Goal: Task Accomplishment & Management: Manage account settings

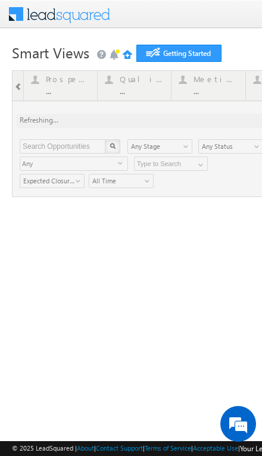
type input "Any Owner"
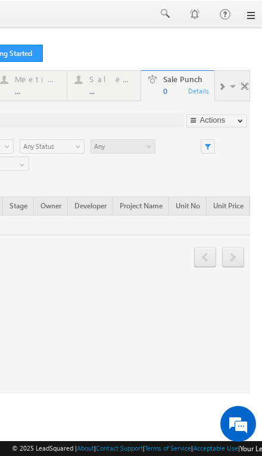
scroll to position [0, 178]
click at [247, 17] on link at bounding box center [250, 16] width 10 height 10
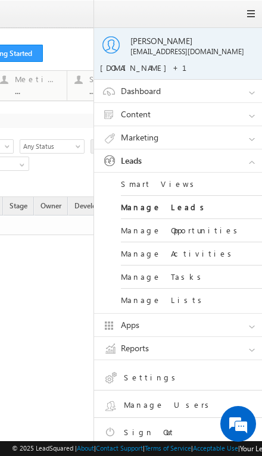
click at [182, 209] on link "Manage Leads" at bounding box center [192, 207] width 143 height 23
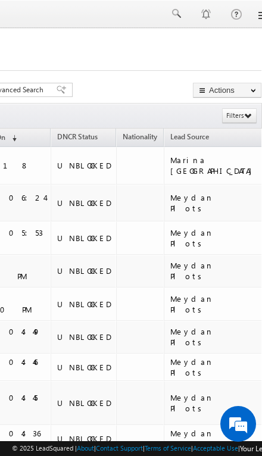
scroll to position [0, 178]
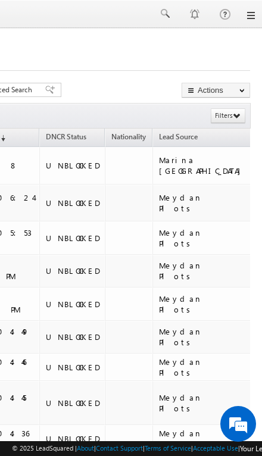
click at [132, 69] on div at bounding box center [41, 67] width 416 height 8
click at [235, 115] on icon at bounding box center [237, 115] width 8 height 8
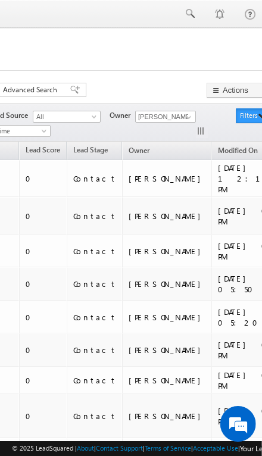
scroll to position [0, 0]
click at [175, 112] on input "[PERSON_NAME]" at bounding box center [165, 117] width 61 height 12
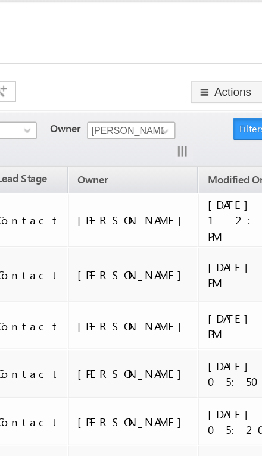
click at [103, 83] on div "Search Leads X ? 262 results found Advanced Search Advanced Search Advanced sea…" at bounding box center [66, 91] width 416 height 17
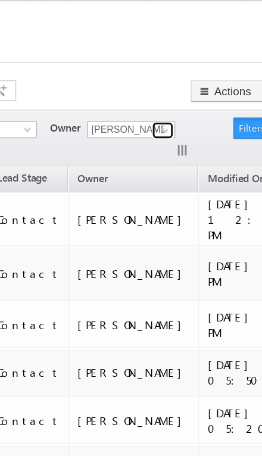
click at [184, 112] on span at bounding box center [189, 117] width 10 height 10
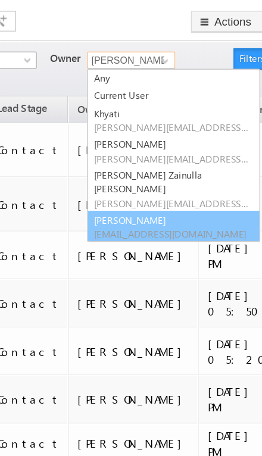
click at [135, 220] on link "Yash Rajput yash.rajput@indglobal.ae" at bounding box center [194, 231] width 119 height 23
type input "[PERSON_NAME]"
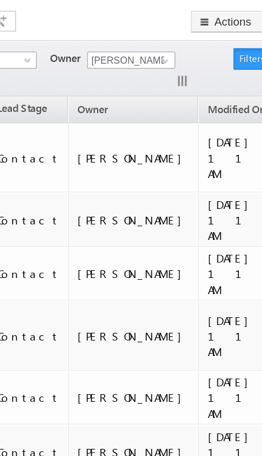
click at [92, 83] on div "Search Leads X ? 4691 results found Advanced Search Advanced Search Advanced se…" at bounding box center [66, 91] width 416 height 17
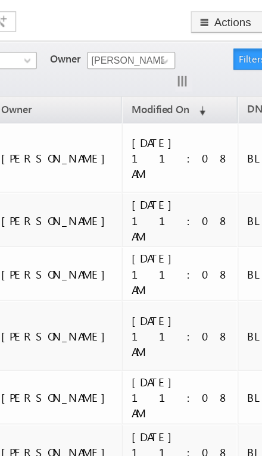
scroll to position [0, 55]
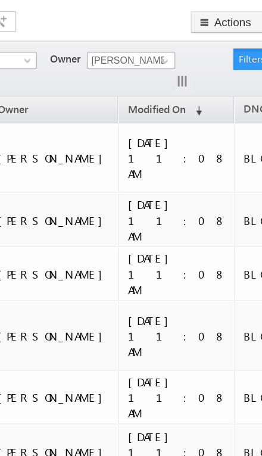
click at [243, 145] on span "DNCR Status" at bounding box center [263, 149] width 40 height 9
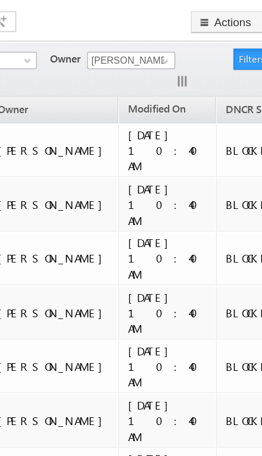
click at [230, 146] on span "DNCR Status" at bounding box center [250, 150] width 40 height 9
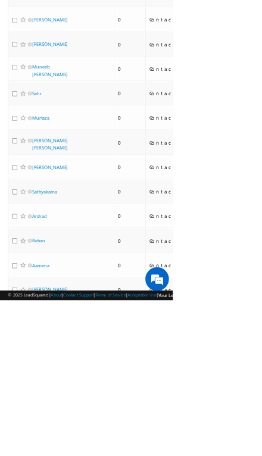
scroll to position [966, 0]
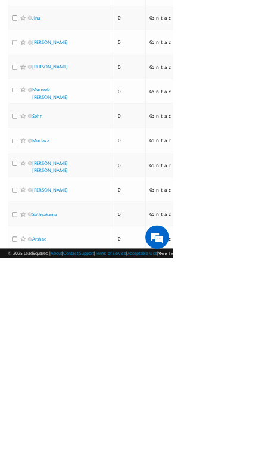
scroll to position [869, 0]
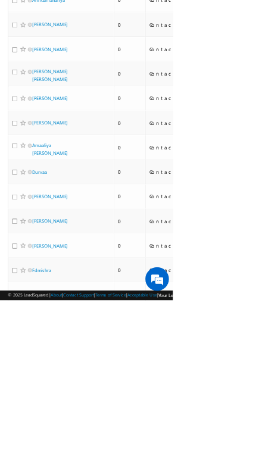
scroll to position [2348, 0]
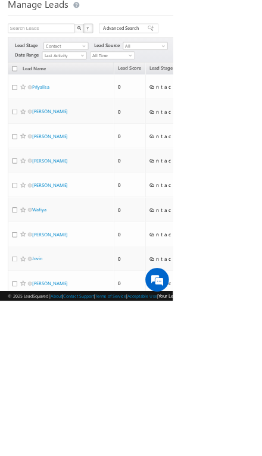
scroll to position [0, 0]
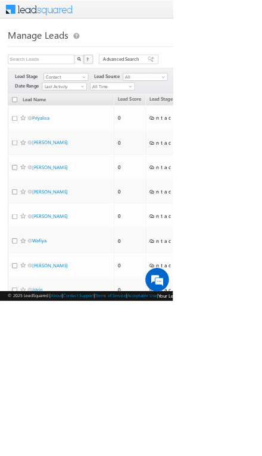
click at [18, 155] on th "Lead Name" at bounding box center [92, 151] width 161 height 18
click at [31, 152] on link "Lead Name" at bounding box center [52, 151] width 48 height 15
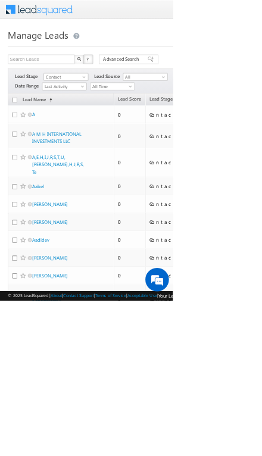
click at [72, 151] on link "Lead Name (sorted ascending)" at bounding box center [56, 151] width 57 height 15
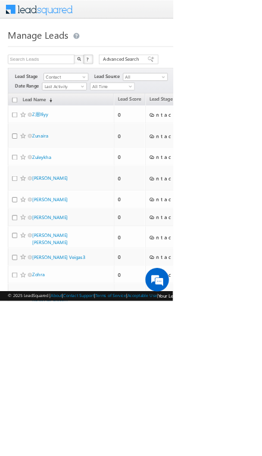
click at [79, 154] on span "(sorted descending)" at bounding box center [75, 152] width 10 height 10
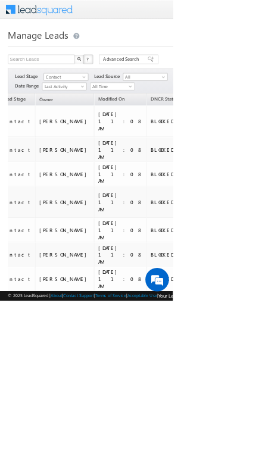
scroll to position [0, 221]
click at [230, 145] on span "DNCR Status" at bounding box center [250, 149] width 40 height 9
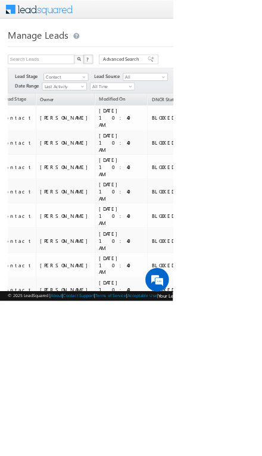
click at [230, 151] on span "DNCR Status" at bounding box center [250, 150] width 40 height 9
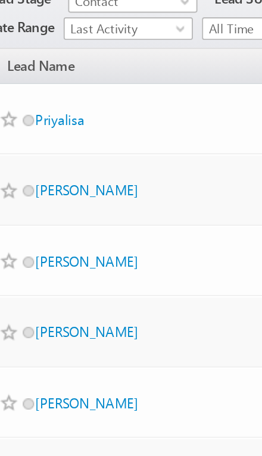
scroll to position [65, 11]
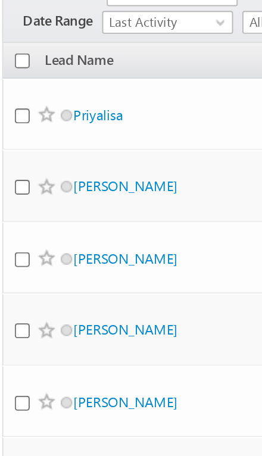
click at [11, 82] on input "checkbox" at bounding box center [12, 86] width 8 height 8
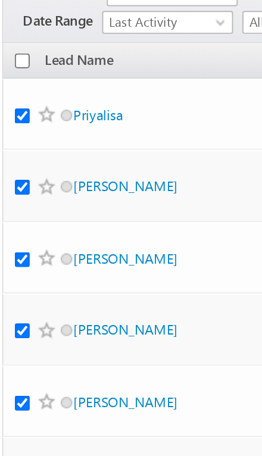
checkbox input "true"
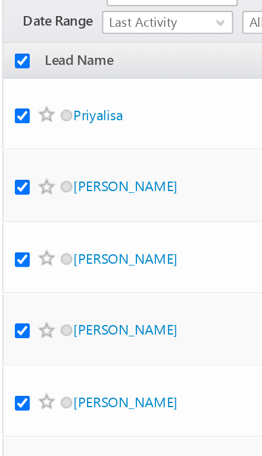
checkbox input "true"
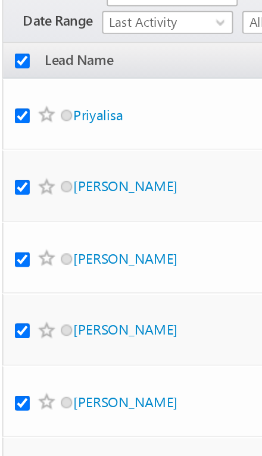
checkbox input "true"
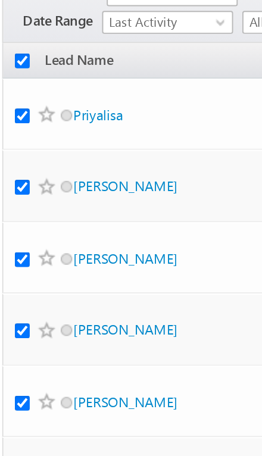
checkbox input "true"
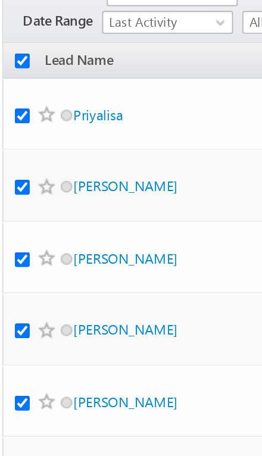
checkbox input "true"
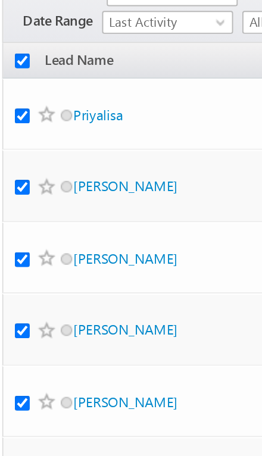
checkbox input "true"
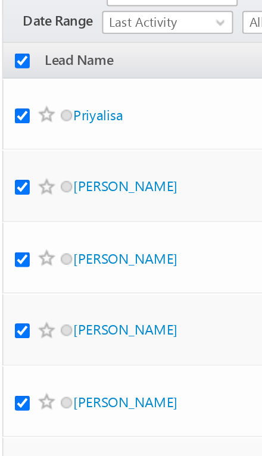
checkbox input "true"
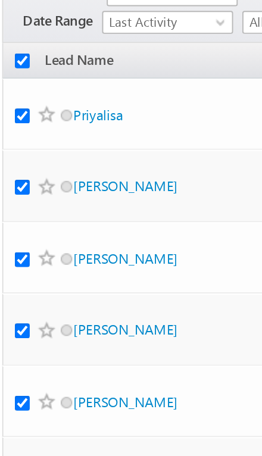
checkbox input "true"
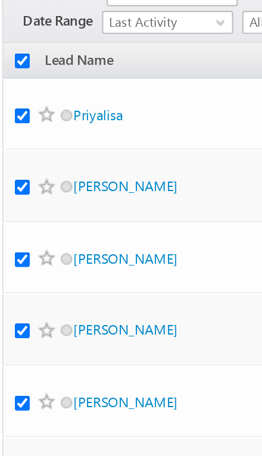
checkbox input "true"
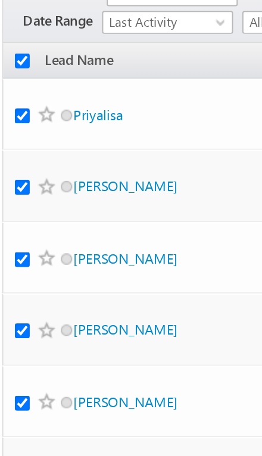
checkbox input "true"
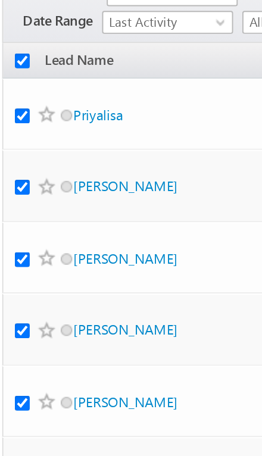
checkbox input "true"
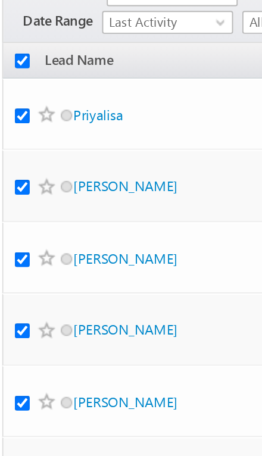
checkbox input "true"
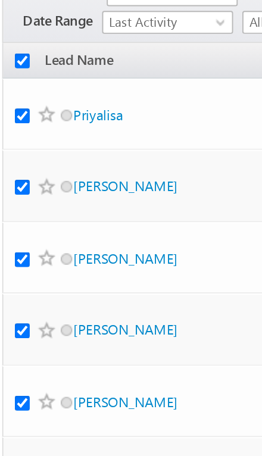
checkbox input "true"
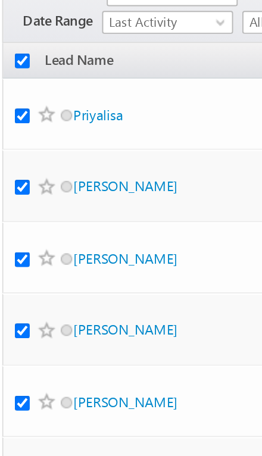
checkbox input "true"
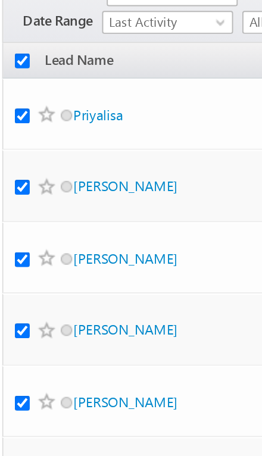
checkbox input "true"
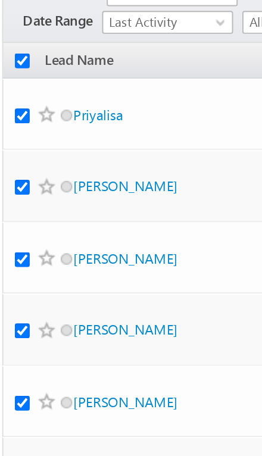
checkbox input "true"
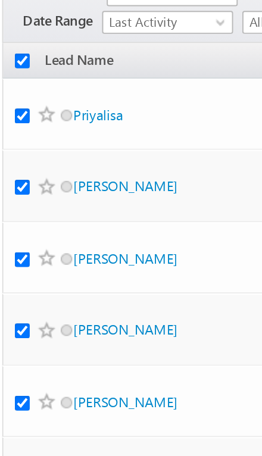
checkbox input "true"
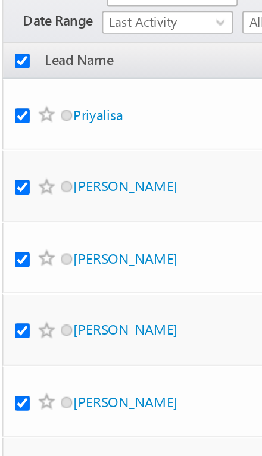
checkbox input "true"
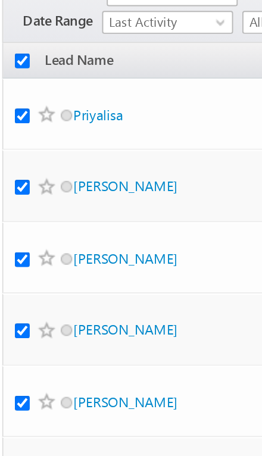
checkbox input "true"
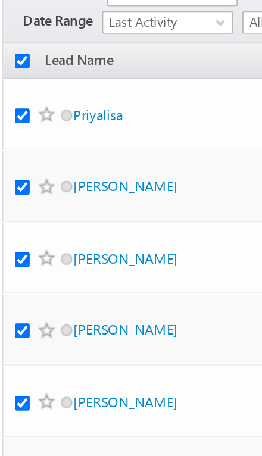
checkbox input "true"
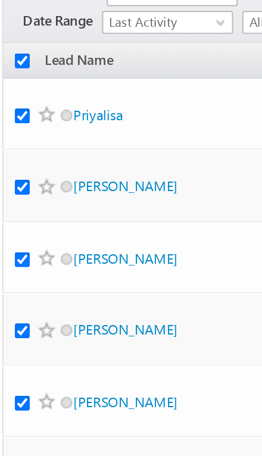
checkbox input "true"
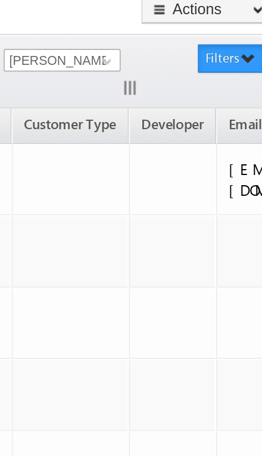
scroll to position [65, 178]
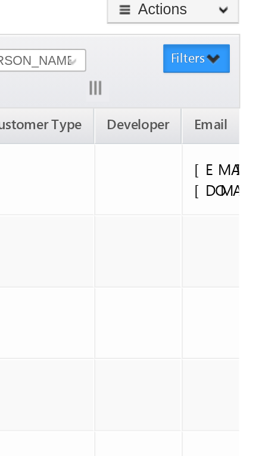
click at [0, 0] on link "Change Owner" at bounding box center [0, 0] width 0 height 0
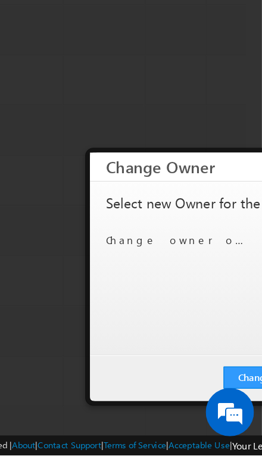
scroll to position [76, 178]
click at [233, 390] on button "Change" at bounding box center [255, 398] width 45 height 17
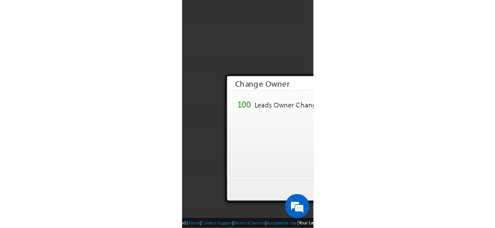
scroll to position [55, 0]
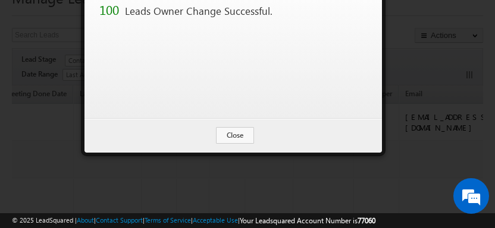
click at [246, 137] on button "Close" at bounding box center [235, 135] width 38 height 17
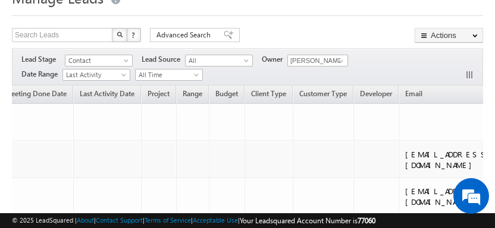
checkbox input "false"
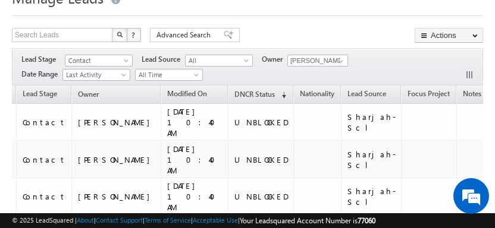
scroll to position [0, 196]
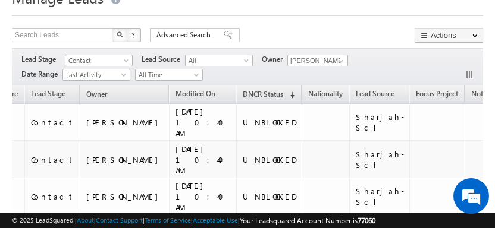
click at [261, 93] on span "Focus Project" at bounding box center [437, 93] width 42 height 9
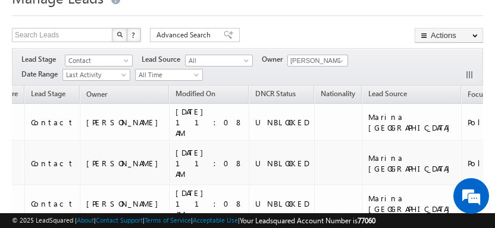
click at [261, 94] on span "Focus Project" at bounding box center [489, 94] width 42 height 9
click at [261, 93] on span "Focus Project" at bounding box center [489, 94] width 42 height 9
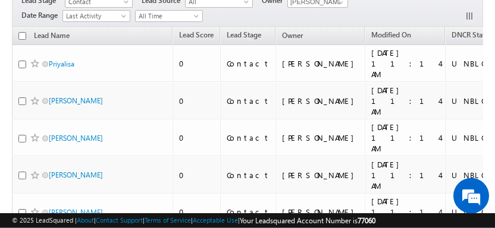
scroll to position [0, 0]
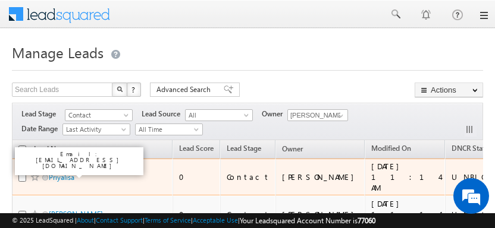
click at [60, 173] on link "Priyalisa" at bounding box center [62, 177] width 26 height 9
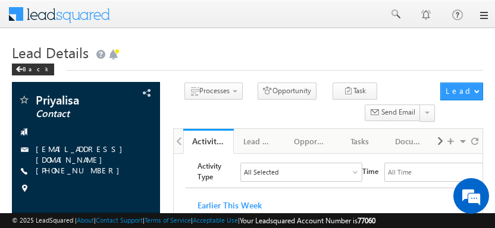
click at [24, 65] on div "Back" at bounding box center [33, 70] width 42 height 12
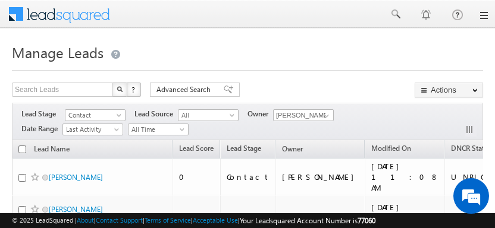
click at [29, 149] on link "Lead Name" at bounding box center [52, 150] width 48 height 15
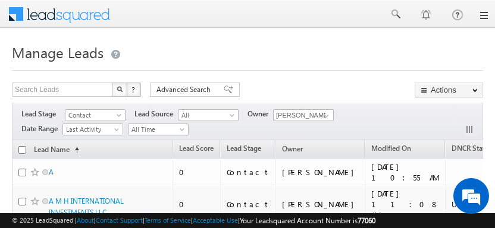
click at [48, 152] on link "Lead Name (sorted ascending)" at bounding box center [56, 150] width 57 height 15
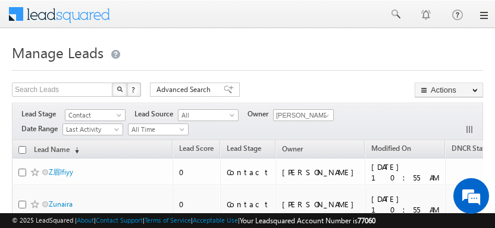
click at [55, 146] on link "Lead Name (sorted descending)" at bounding box center [56, 150] width 57 height 15
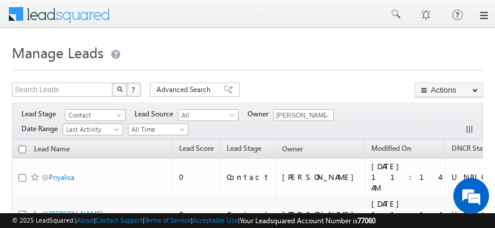
click at [24, 149] on input "checkbox" at bounding box center [22, 150] width 8 height 8
checkbox input "true"
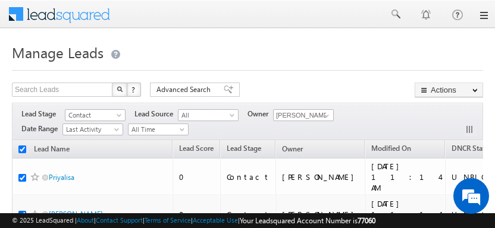
checkbox input "true"
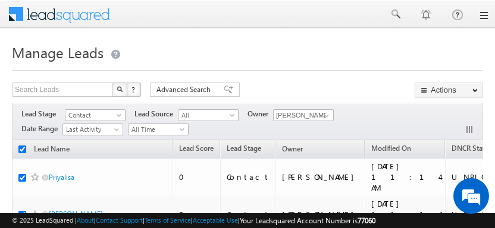
checkbox input "true"
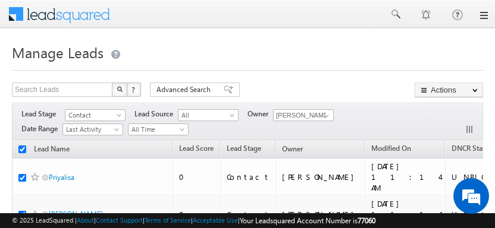
checkbox input "true"
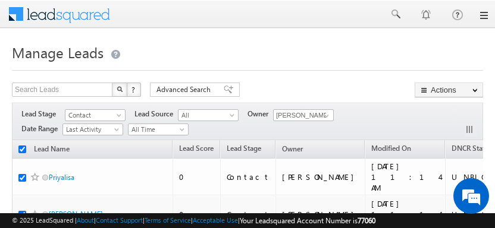
checkbox input "true"
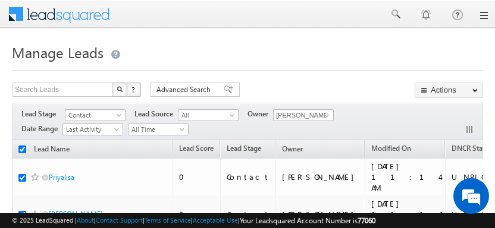
checkbox input "true"
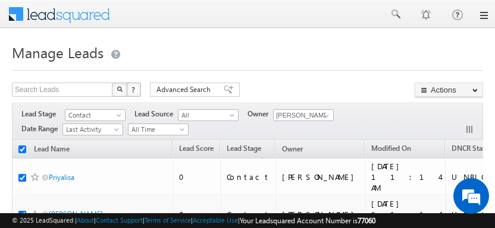
checkbox input "true"
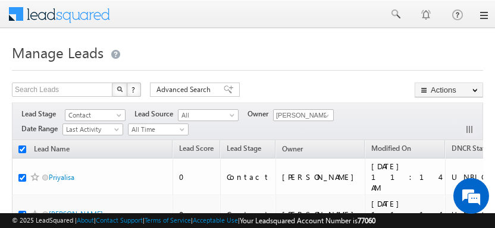
checkbox input "true"
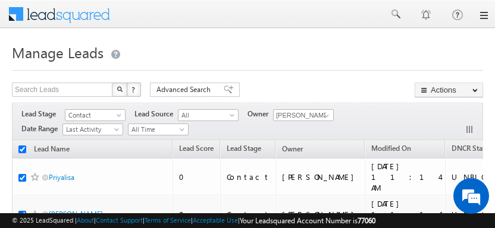
checkbox input "true"
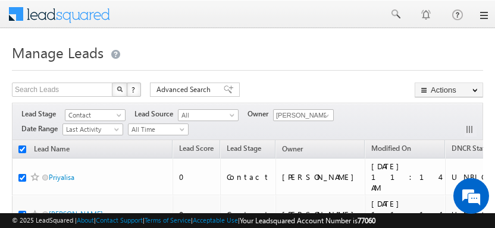
checkbox input "true"
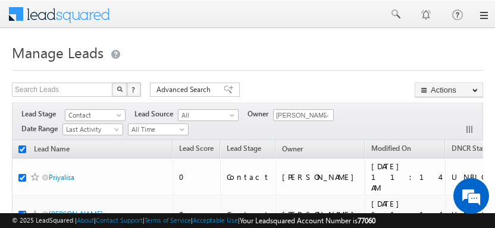
checkbox input "true"
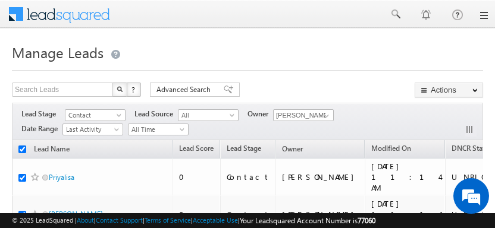
checkbox input "true"
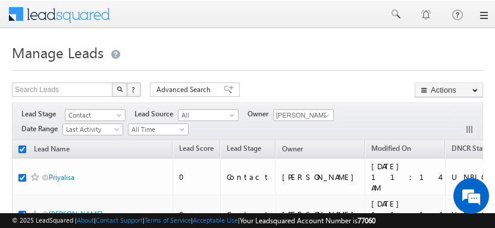
checkbox input "true"
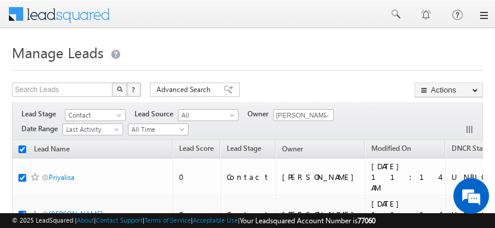
checkbox input "true"
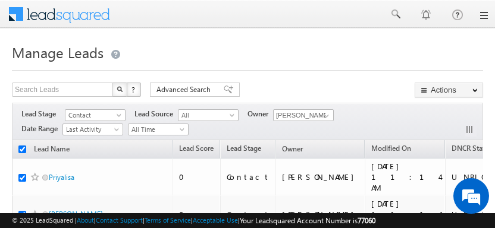
checkbox input "true"
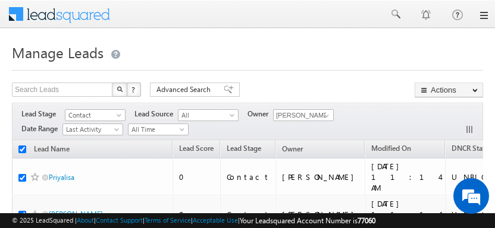
checkbox input "true"
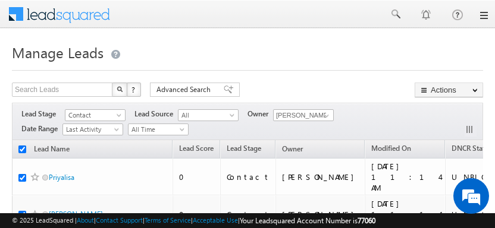
checkbox input "true"
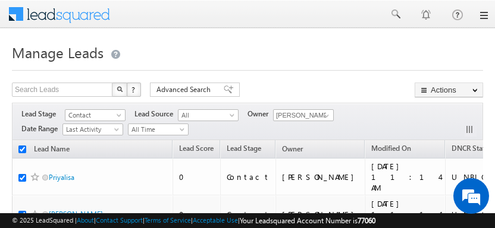
checkbox input "true"
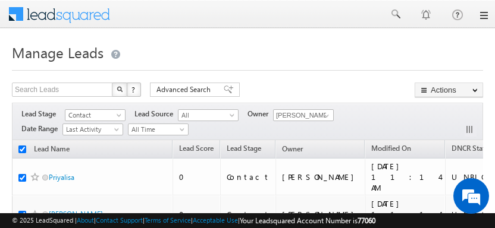
checkbox input "true"
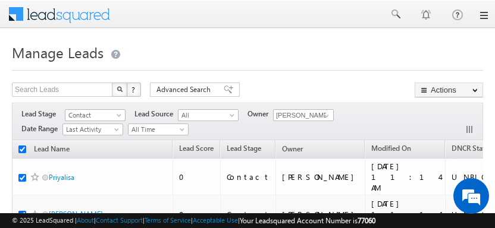
checkbox input "true"
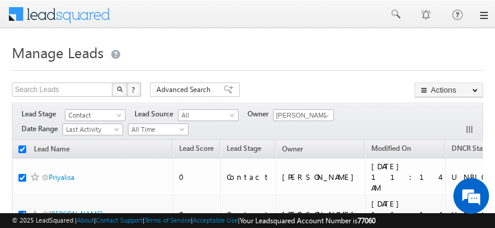
checkbox input "true"
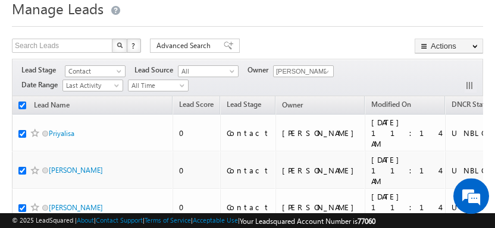
scroll to position [50, 0]
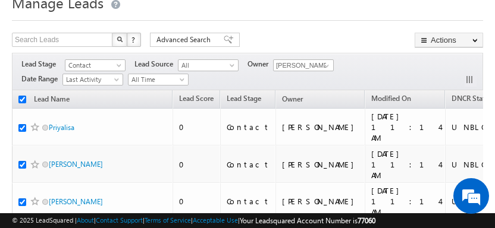
click at [0, 0] on link "Change Owner" at bounding box center [0, 0] width 0 height 0
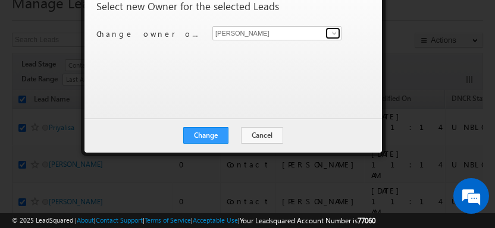
click at [326, 39] on link at bounding box center [332, 33] width 15 height 12
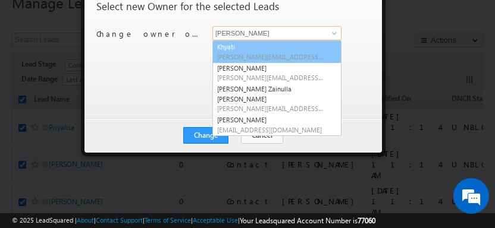
click at [309, 61] on link "Khyati Khyati@indglobal.ae" at bounding box center [276, 51] width 129 height 23
type input "Khyati"
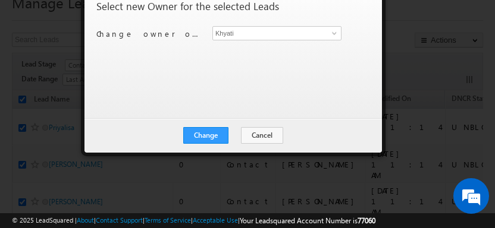
click at [364, 45] on div "Change owner of 100 leads to Yash Rajput Khyati Mohammad Irfan Syed Zainulla Ha…" at bounding box center [231, 35] width 271 height 18
click at [209, 144] on button "Change" at bounding box center [205, 135] width 45 height 17
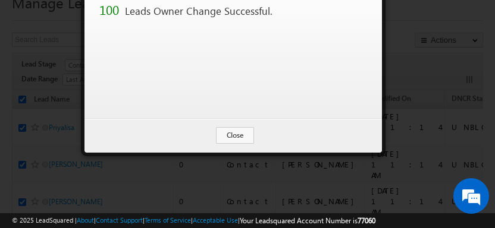
click at [247, 144] on button "Close" at bounding box center [235, 135] width 38 height 17
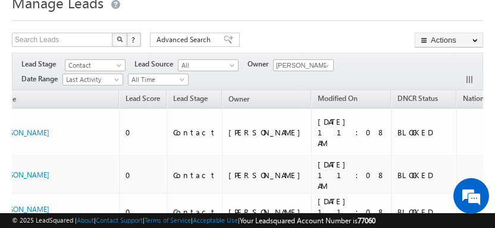
scroll to position [0, 58]
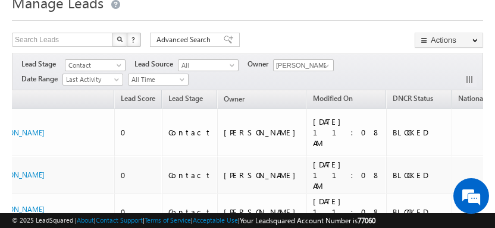
click at [393, 101] on span "DNCR Status" at bounding box center [413, 98] width 40 height 9
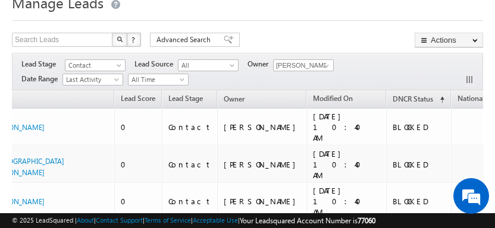
click at [393, 103] on span "DNCR Status" at bounding box center [413, 99] width 40 height 9
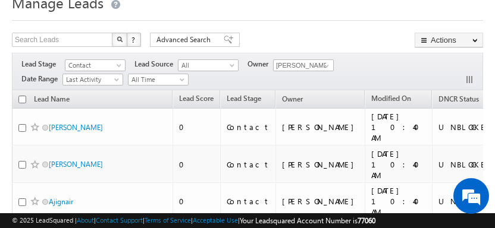
scroll to position [0, 0]
click at [25, 96] on input "checkbox" at bounding box center [22, 100] width 8 height 8
checkbox input "true"
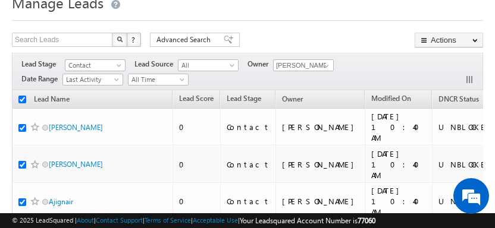
checkbox input "true"
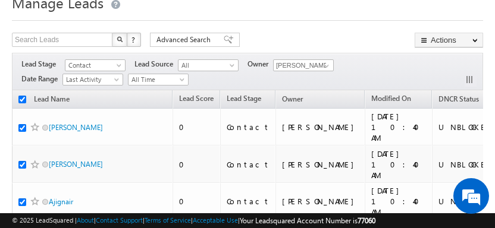
checkbox input "true"
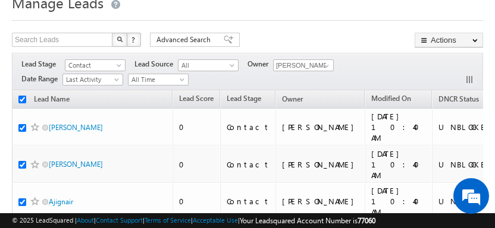
checkbox input "true"
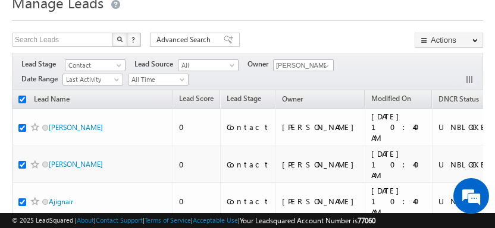
checkbox input "true"
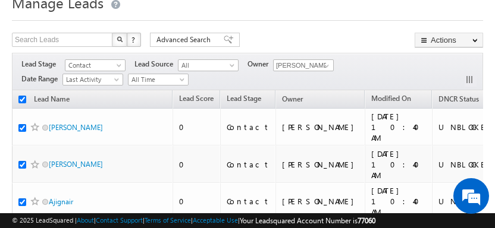
checkbox input "true"
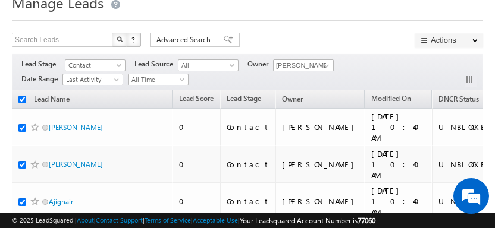
checkbox input "true"
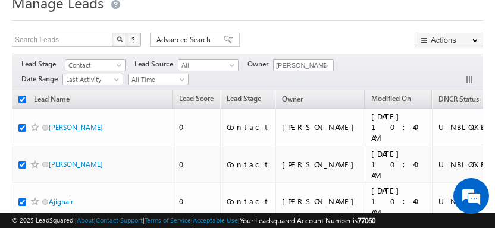
checkbox input "true"
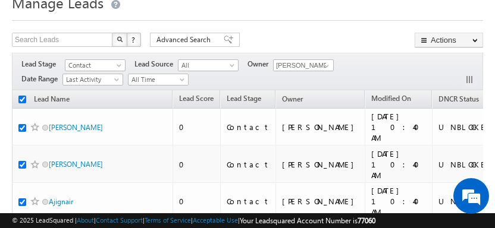
checkbox input "true"
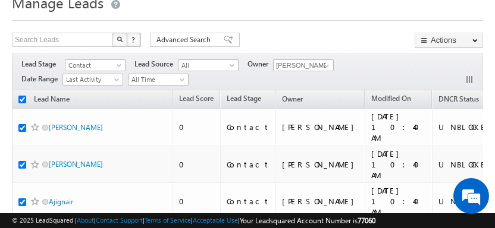
checkbox input "true"
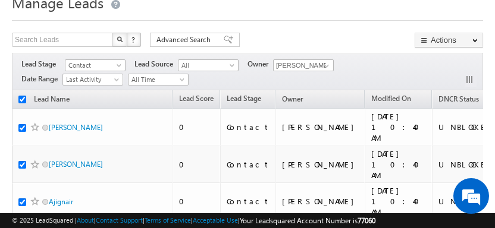
checkbox input "true"
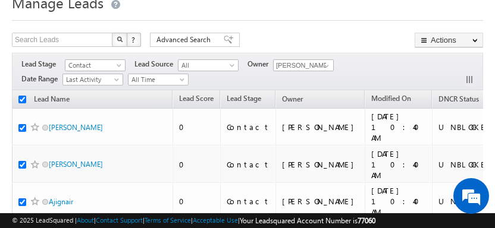
checkbox input "true"
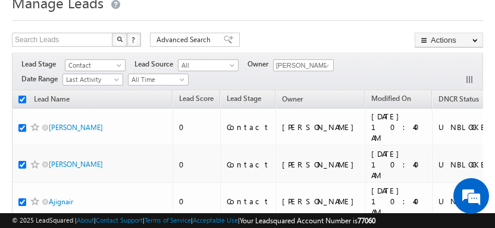
checkbox input "true"
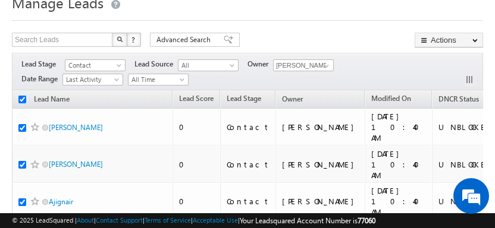
checkbox input "true"
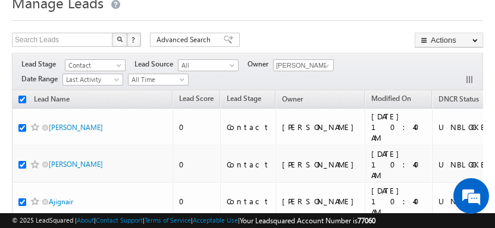
checkbox input "true"
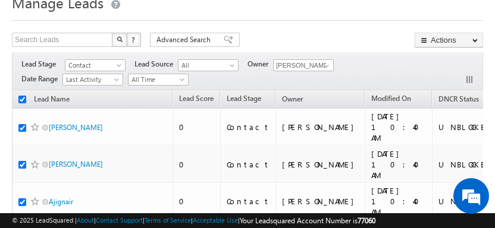
checkbox input "true"
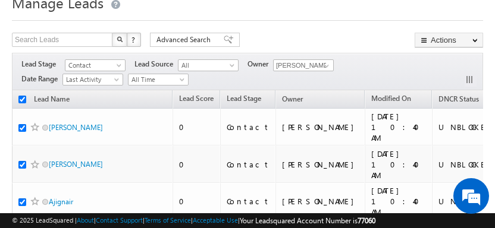
checkbox input "true"
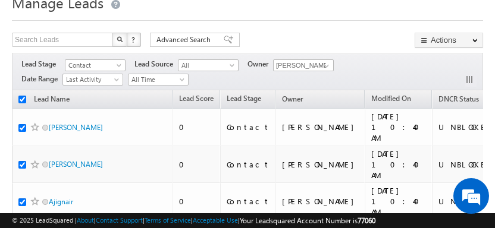
checkbox input "true"
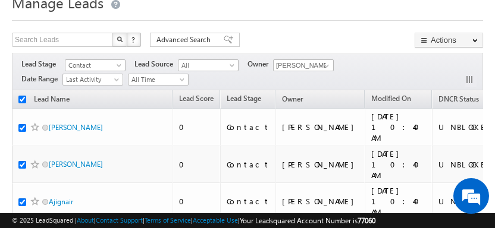
checkbox input "true"
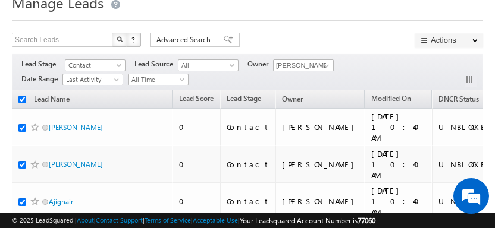
checkbox input "true"
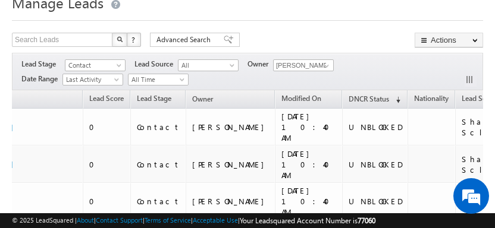
scroll to position [44, 0]
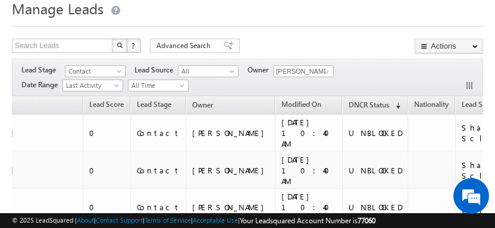
click at [0, 0] on link "Change Owner" at bounding box center [0, 0] width 0 height 0
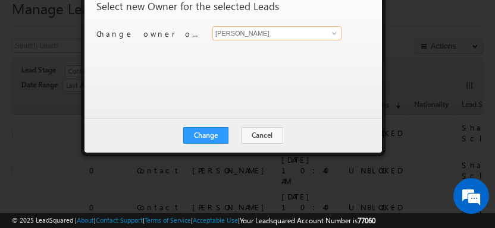
click at [320, 40] on input "[PERSON_NAME]" at bounding box center [276, 33] width 129 height 14
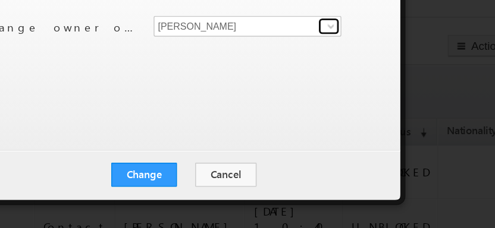
click at [330, 29] on span at bounding box center [335, 34] width 10 height 10
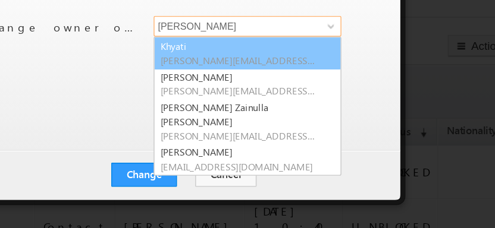
click at [212, 40] on link "Khyati Khyati@indglobal.ae" at bounding box center [276, 51] width 129 height 23
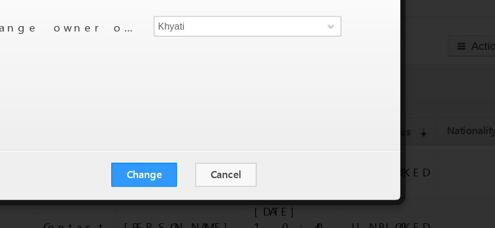
click at [254, 32] on div "Select new Owner for the selected Leads Change owner of 100 leads to Yash Rajpu…" at bounding box center [231, 48] width 271 height 95
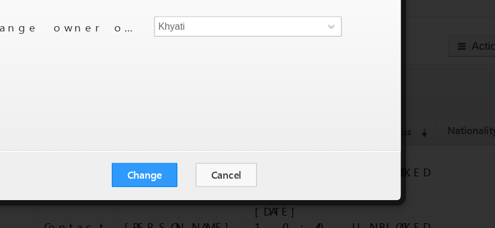
click at [183, 127] on button "Change" at bounding box center [205, 135] width 45 height 17
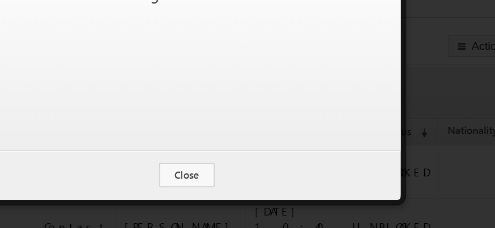
click at [216, 127] on button "Close" at bounding box center [235, 135] width 38 height 17
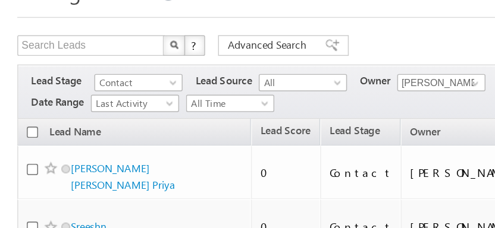
scroll to position [0, 0]
click at [23, 102] on input "checkbox" at bounding box center [22, 106] width 8 height 8
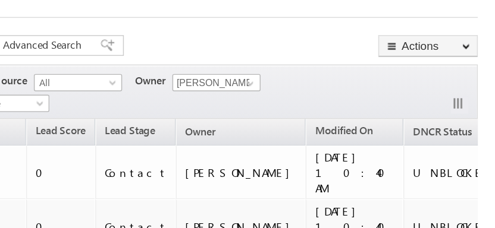
click at [0, 0] on link "Change Owner" at bounding box center [0, 0] width 0 height 0
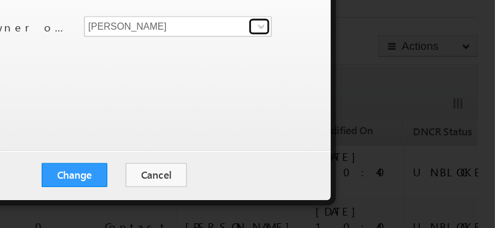
click at [330, 29] on span at bounding box center [335, 34] width 10 height 10
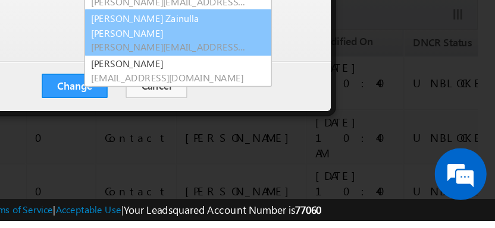
click at [212, 83] on link "Syed Zainulla Haque syed.zainullahaque@indglobal.ae" at bounding box center [276, 99] width 129 height 32
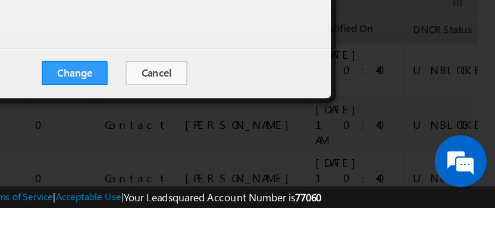
click at [183, 127] on button "Change" at bounding box center [205, 135] width 45 height 17
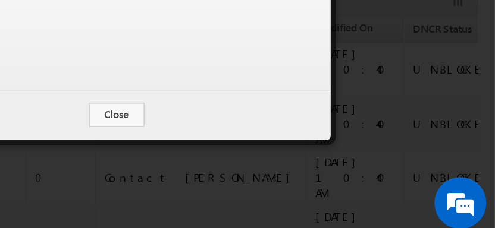
click at [216, 127] on button "Close" at bounding box center [235, 135] width 38 height 17
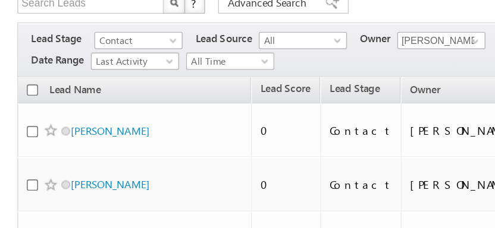
scroll to position [0, 0]
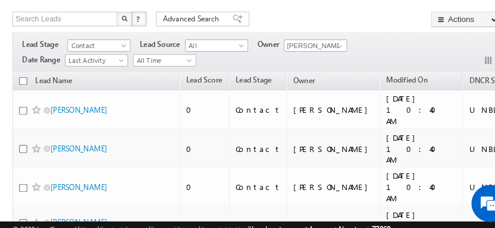
click at [23, 80] on input "checkbox" at bounding box center [22, 78] width 8 height 8
checkbox input "true"
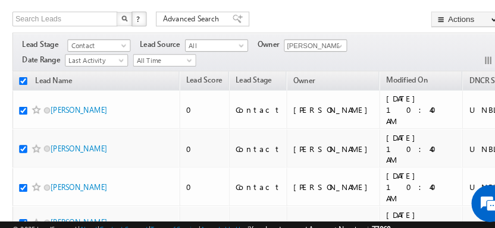
checkbox input "true"
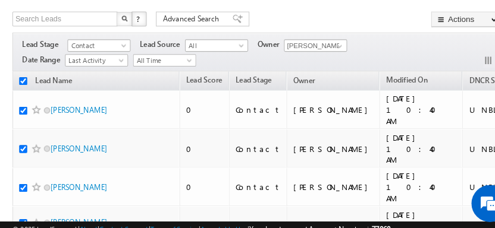
checkbox input "true"
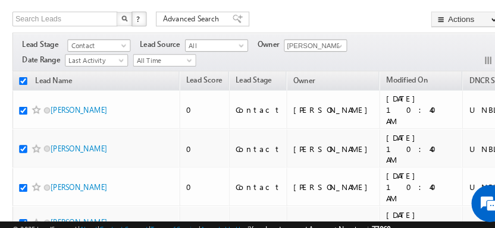
checkbox input "true"
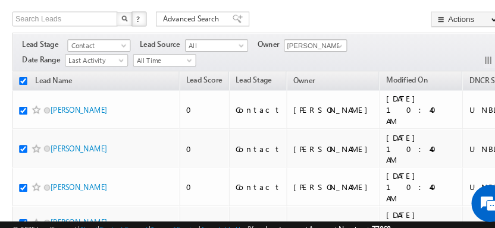
checkbox input "true"
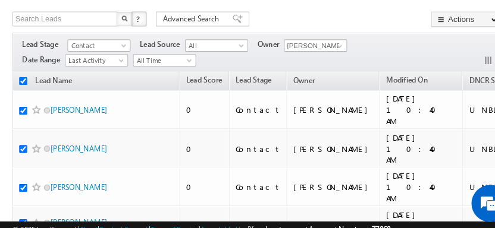
checkbox input "true"
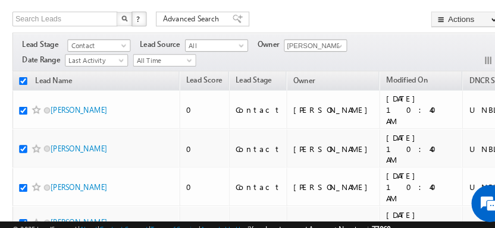
checkbox input "true"
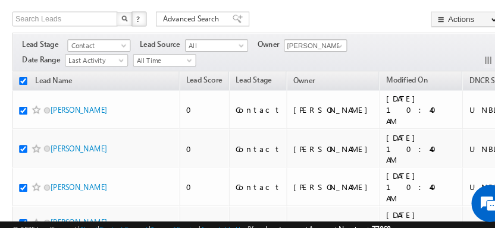
checkbox input "true"
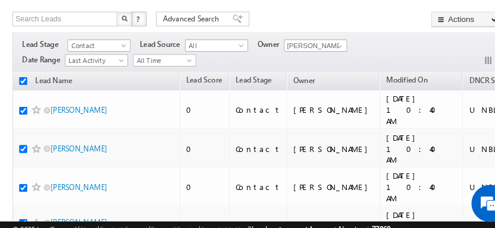
checkbox input "true"
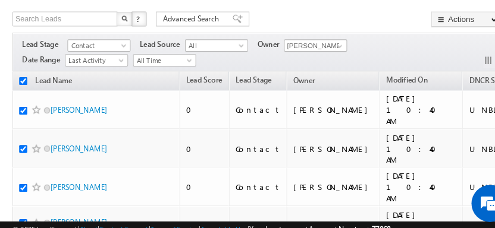
checkbox input "true"
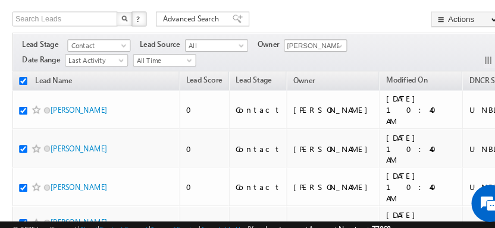
checkbox input "true"
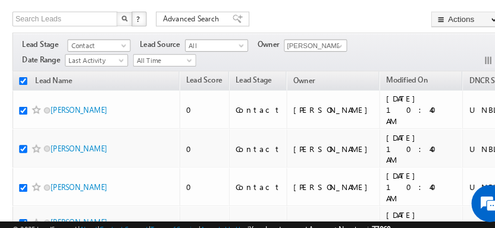
checkbox input "true"
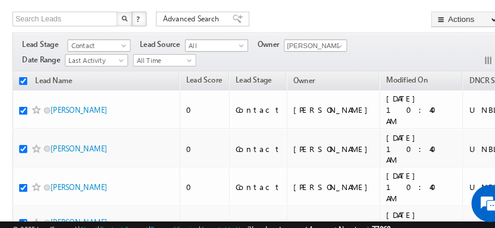
checkbox input "true"
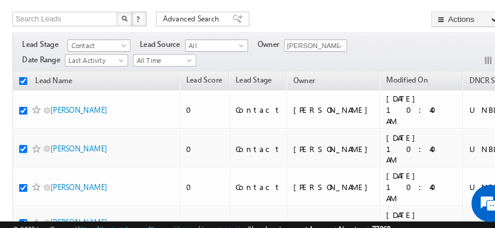
checkbox input "true"
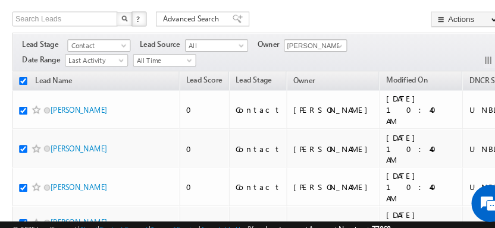
checkbox input "true"
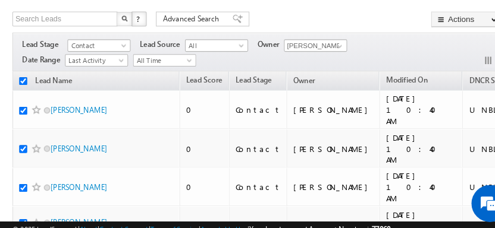
checkbox input "true"
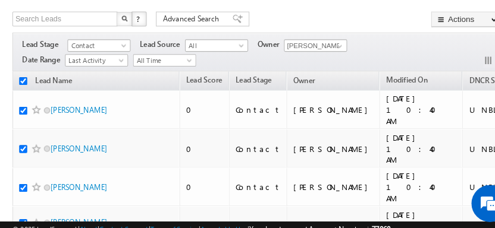
checkbox input "true"
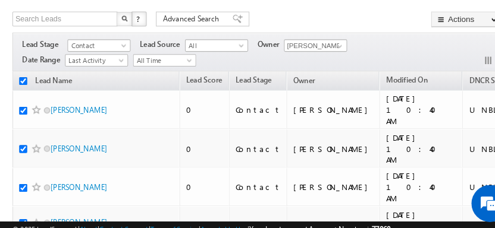
checkbox input "true"
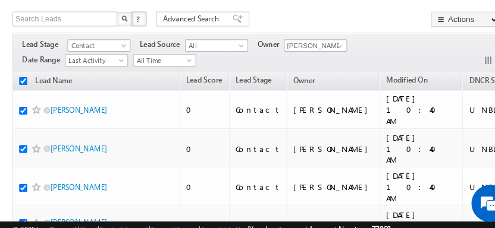
checkbox input "true"
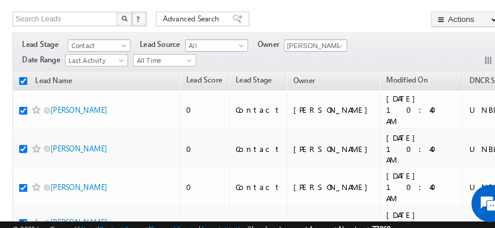
checkbox input "true"
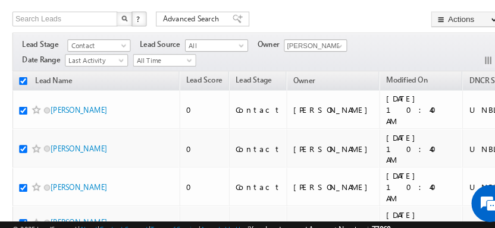
checkbox input "true"
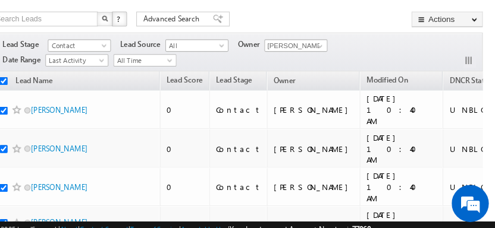
click at [0, 0] on link "Change Owner" at bounding box center [0, 0] width 0 height 0
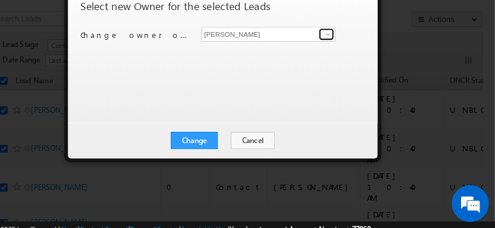
click at [330, 32] on span at bounding box center [335, 34] width 10 height 10
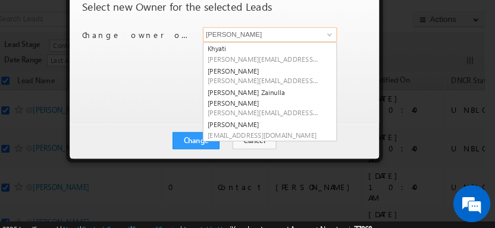
scroll to position [71, 0]
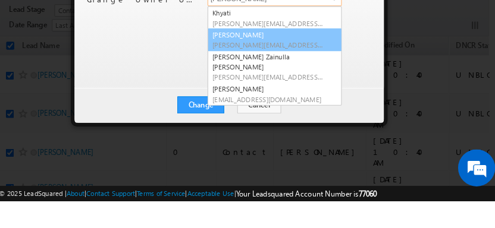
click at [293, 73] on span "[PERSON_NAME][EMAIL_ADDRESS][PERSON_NAME][DOMAIN_NAME]" at bounding box center [270, 77] width 107 height 9
type input "[PERSON_NAME]"
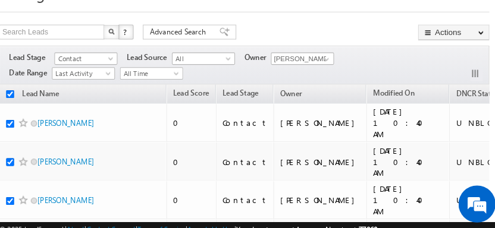
scroll to position [59, 0]
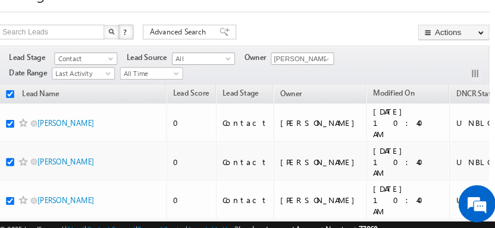
click at [0, 0] on link "Change Owner" at bounding box center [0, 0] width 0 height 0
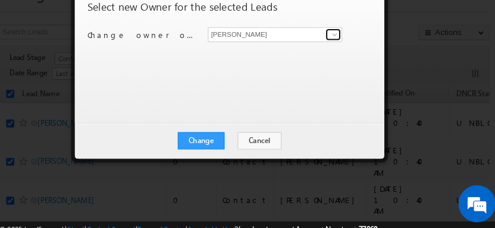
click at [325, 37] on link at bounding box center [332, 33] width 15 height 12
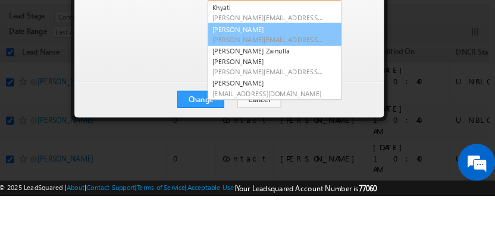
click at [293, 62] on link "[PERSON_NAME] [PERSON_NAME][EMAIL_ADDRESS][PERSON_NAME][DOMAIN_NAME]" at bounding box center [276, 73] width 129 height 23
type input "[PERSON_NAME]"
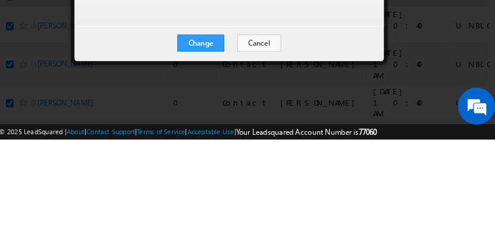
click at [187, 127] on button "Change" at bounding box center [205, 135] width 45 height 17
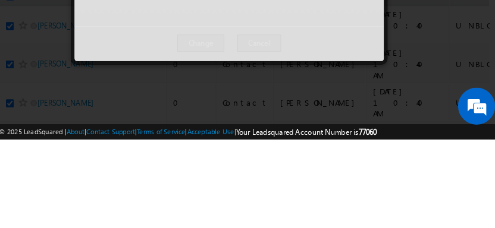
scroll to position [153, 0]
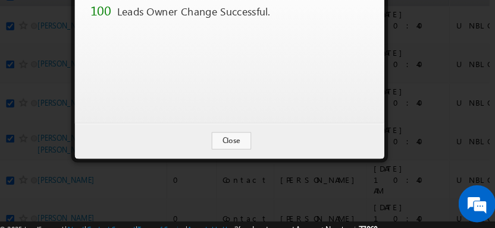
click at [232, 144] on button "Close" at bounding box center [235, 135] width 38 height 17
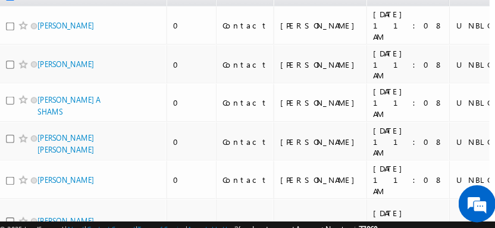
checkbox input "false"
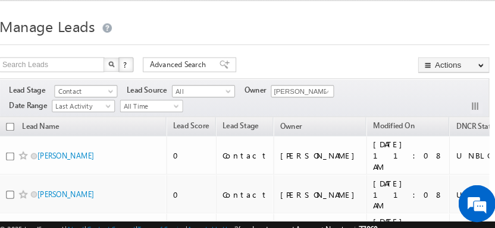
scroll to position [5, 0]
